Goal: Task Accomplishment & Management: Use online tool/utility

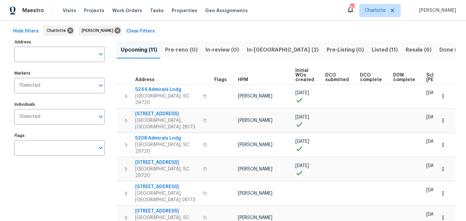
scroll to position [24, 0]
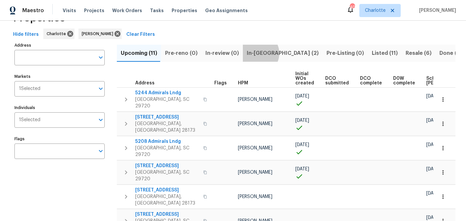
click at [254, 53] on span "In-reno (2)" at bounding box center [283, 53] width 72 height 9
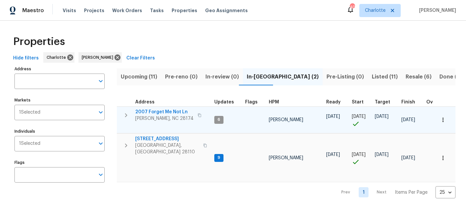
click at [152, 113] on span "2007 Forget Me Not Ln" at bounding box center [164, 112] width 58 height 7
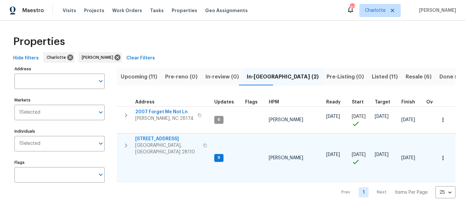
click at [153, 138] on span "2813 Faircroft Way" at bounding box center [167, 139] width 64 height 7
click at [149, 140] on span "2813 Faircroft Way" at bounding box center [167, 139] width 64 height 7
click at [155, 137] on span "2813 Faircroft Way" at bounding box center [167, 139] width 64 height 7
click at [372, 73] on span "Listed (11)" at bounding box center [385, 76] width 26 height 9
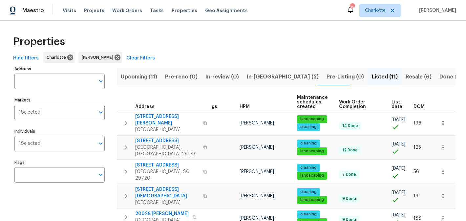
click at [406, 77] on span "Resale (6)" at bounding box center [419, 76] width 26 height 9
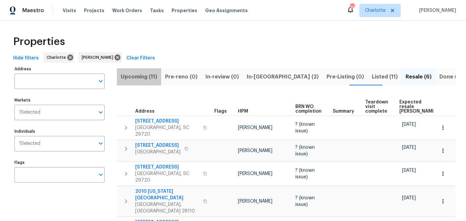
click at [141, 77] on span "Upcoming (11)" at bounding box center [139, 76] width 36 height 9
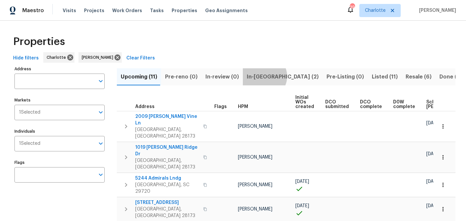
click at [260, 76] on span "In-reno (2)" at bounding box center [283, 76] width 72 height 9
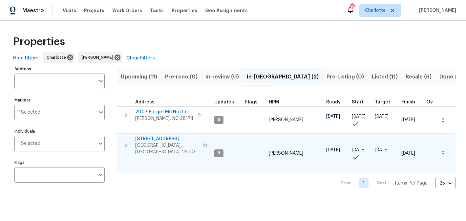
click at [147, 139] on span "[STREET_ADDRESS]" at bounding box center [167, 139] width 64 height 7
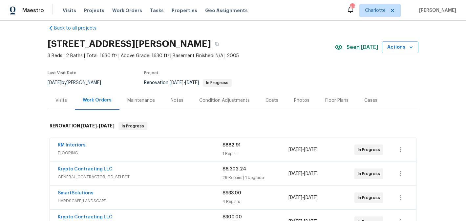
scroll to position [7, 0]
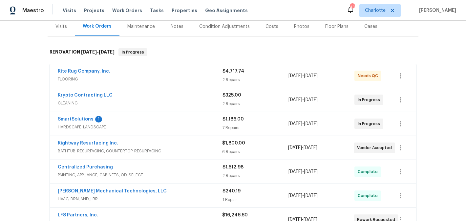
scroll to position [83, 0]
click at [83, 120] on link "SmartSolutions" at bounding box center [76, 119] width 36 height 5
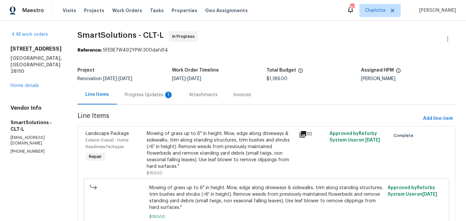
click at [160, 95] on div "Progress Updates 1" at bounding box center [149, 95] width 49 height 7
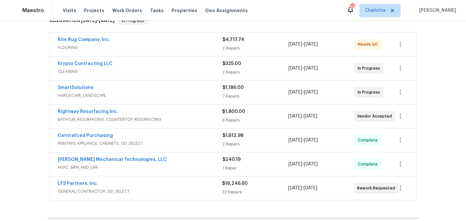
scroll to position [110, 0]
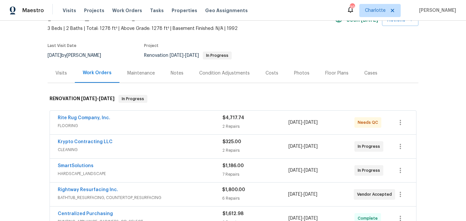
scroll to position [37, 0]
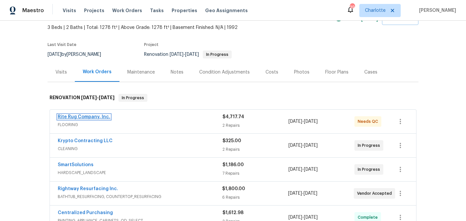
click at [79, 118] on link "Rite Rug Company, Inc." at bounding box center [84, 117] width 53 height 5
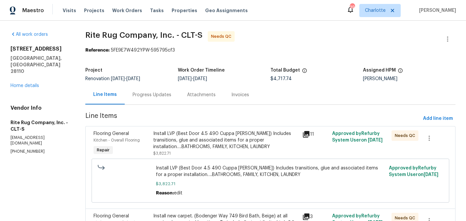
click at [212, 147] on div "Install LVP (Best Door 4.5 490 Cuppa Joe) Includes transitions, glue and associ…" at bounding box center [225, 140] width 145 height 20
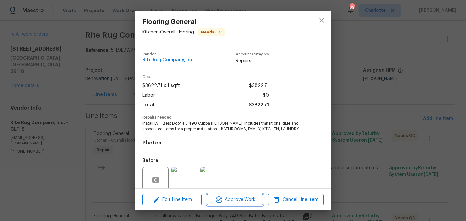
click at [239, 200] on span "Approve Work" at bounding box center [235, 200] width 52 height 8
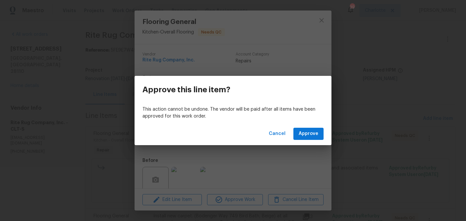
click at [309, 127] on div "Cancel Approve" at bounding box center [233, 133] width 197 height 23
click at [311, 132] on span "Approve" at bounding box center [309, 134] width 20 height 8
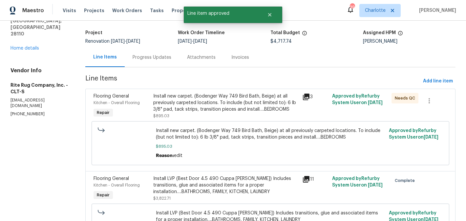
scroll to position [40, 0]
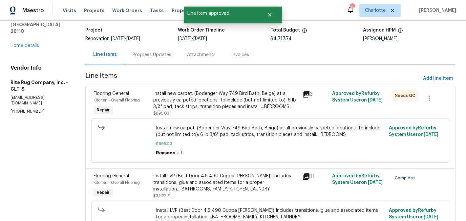
click at [243, 107] on div "Install new carpet. (Bodenger Way 749 Bird Bath, Beige) at all previously carpe…" at bounding box center [225, 100] width 145 height 20
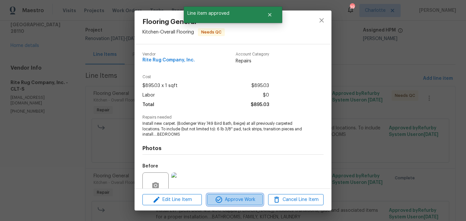
click at [242, 197] on span "Approve Work" at bounding box center [235, 200] width 52 height 8
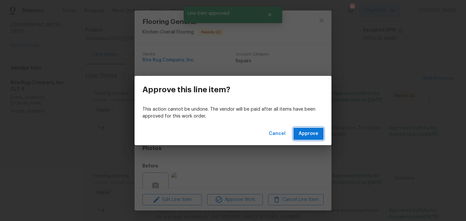
click at [299, 136] on button "Approve" at bounding box center [309, 134] width 30 height 12
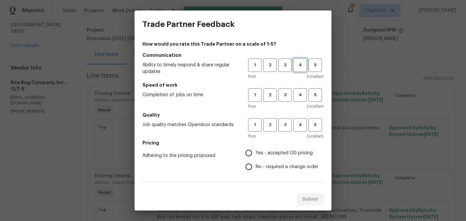
click at [301, 65] on span "4" at bounding box center [300, 65] width 12 height 8
click at [300, 98] on span "4" at bounding box center [300, 95] width 12 height 8
click at [299, 119] on button "4" at bounding box center [300, 124] width 13 height 13
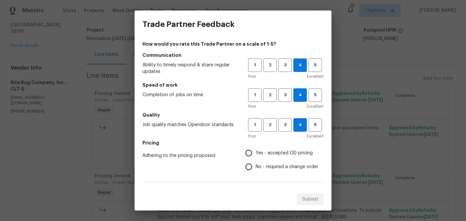
click at [281, 166] on span "No - required a change order" at bounding box center [287, 167] width 63 height 7
click at [256, 166] on input "No - required a change order" at bounding box center [249, 167] width 14 height 14
radio input "true"
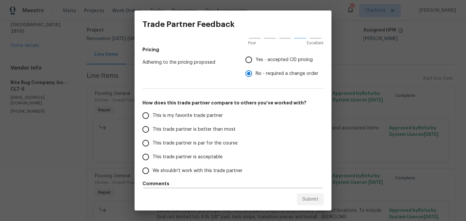
scroll to position [112, 0]
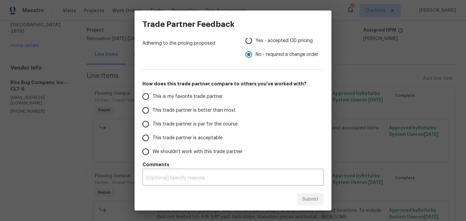
click at [190, 112] on span "This trade partner is better than most" at bounding box center [194, 110] width 83 height 7
click at [153, 112] on input "This trade partner is better than most" at bounding box center [146, 110] width 14 height 14
click at [302, 197] on button "Submit" at bounding box center [310, 199] width 27 height 12
radio input "true"
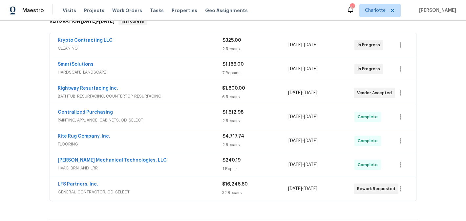
scroll to position [116, 0]
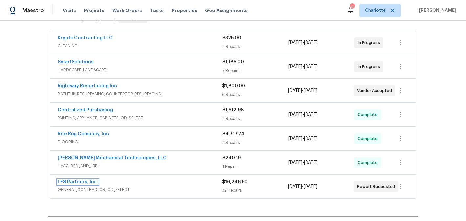
click at [73, 181] on link "LFS Partners, Inc." at bounding box center [78, 182] width 40 height 5
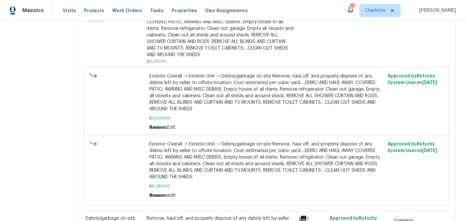
scroll to position [1645, 0]
